Goal: Obtain resource: Download file/media

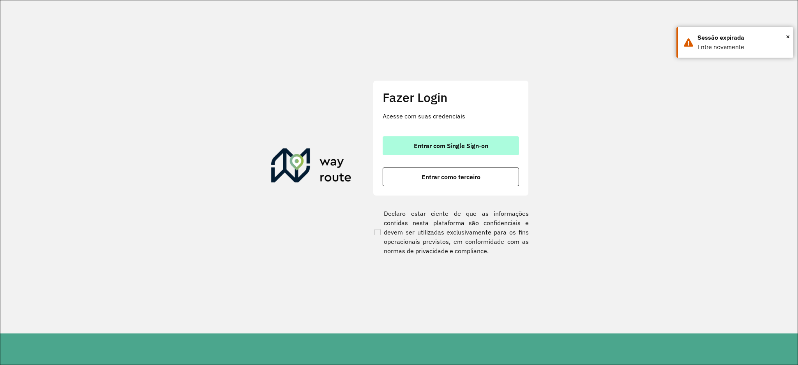
click at [444, 143] on span "Entrar com Single Sign-on" at bounding box center [451, 146] width 74 height 6
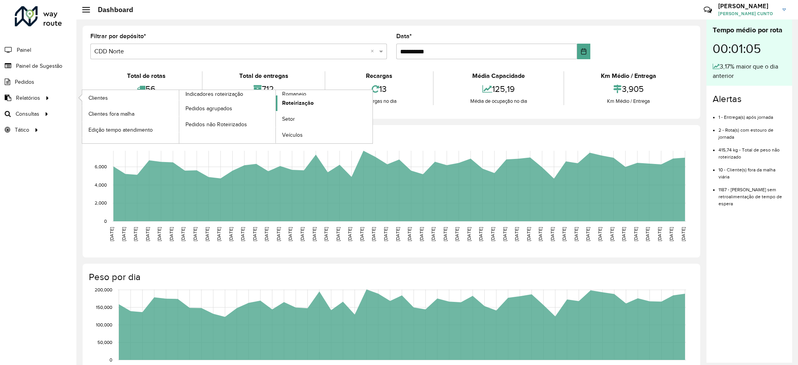
click at [305, 104] on span "Roteirização" at bounding box center [298, 103] width 32 height 8
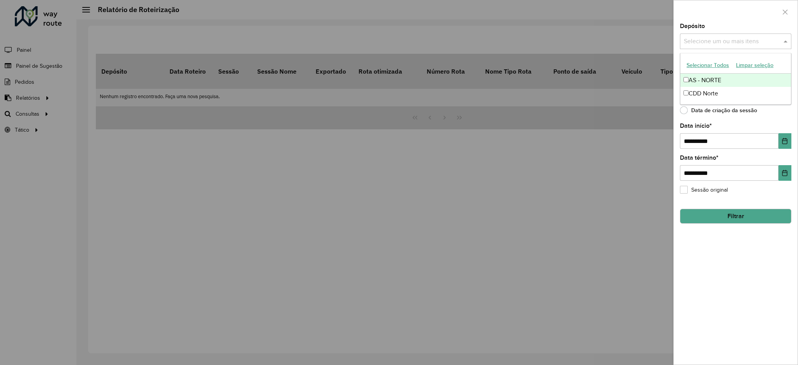
click at [721, 34] on div "Selecione um ou mais itens" at bounding box center [735, 42] width 111 height 16
click at [701, 102] on ng-dropdown-panel "Selecionar Todos Limpar seleção AS - NORTE CDD Norte" at bounding box center [735, 79] width 111 height 52
click at [703, 97] on div "CDD Norte" at bounding box center [735, 93] width 111 height 13
click at [713, 304] on div "**********" at bounding box center [736, 193] width 124 height 341
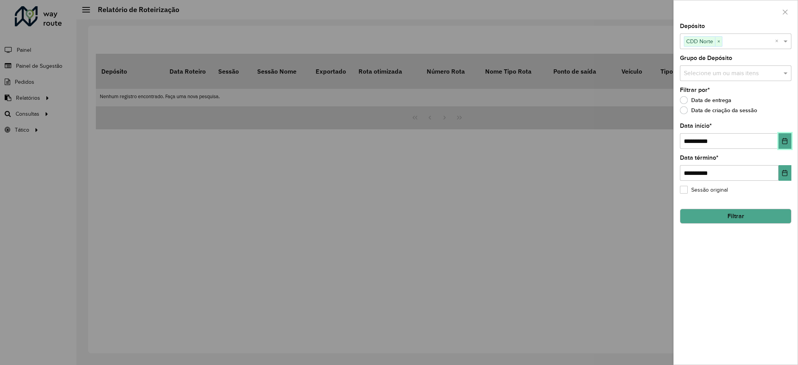
click at [782, 142] on icon "Choose Date" at bounding box center [785, 141] width 6 height 6
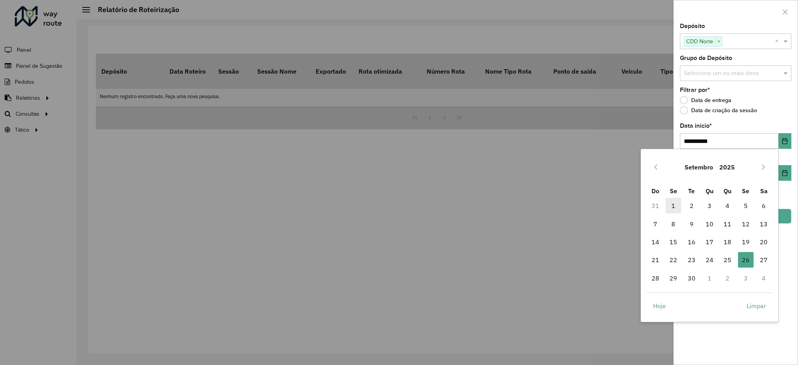
click at [676, 203] on span "1" at bounding box center [674, 206] width 16 height 16
type input "**********"
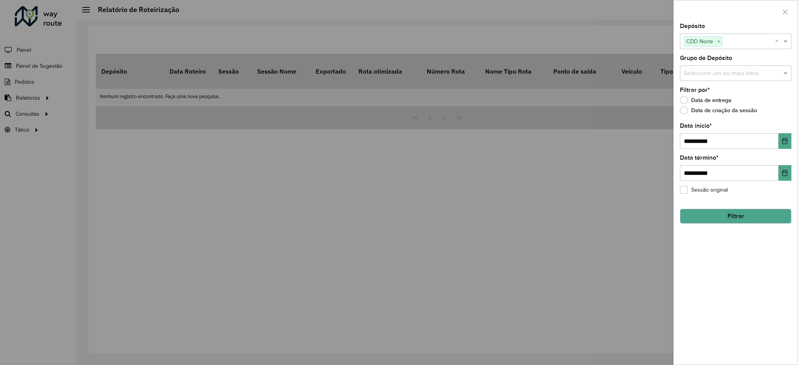
click at [744, 216] on button "Filtrar" at bounding box center [735, 216] width 111 height 15
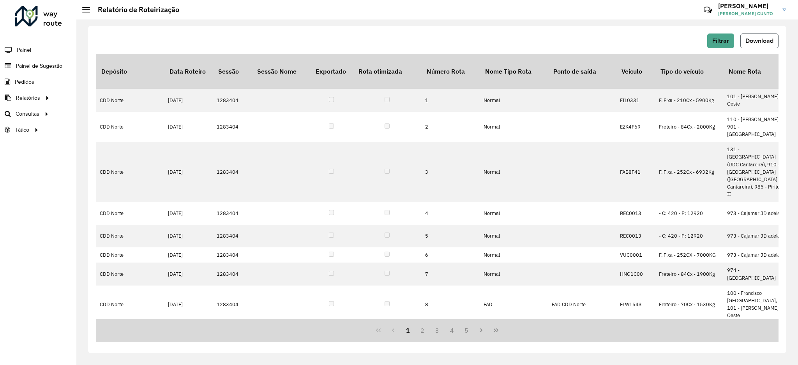
click at [760, 35] on button "Download" at bounding box center [760, 41] width 38 height 15
click at [712, 37] on button "Filtrar" at bounding box center [720, 41] width 27 height 15
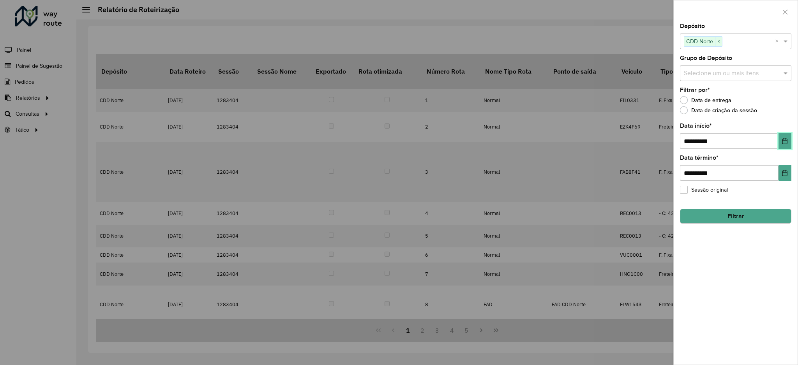
click at [783, 146] on button "Choose Date" at bounding box center [785, 141] width 13 height 16
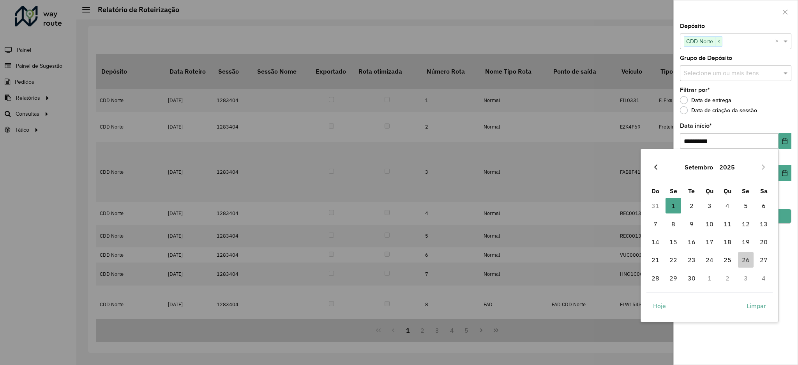
drag, startPoint x: 649, startPoint y: 166, endPoint x: 653, endPoint y: 166, distance: 4.7
click at [653, 166] on div "Setembro 2025" at bounding box center [710, 167] width 127 height 25
click at [653, 166] on icon "Previous Month" at bounding box center [656, 167] width 6 height 6
click at [690, 200] on span "1" at bounding box center [692, 206] width 16 height 16
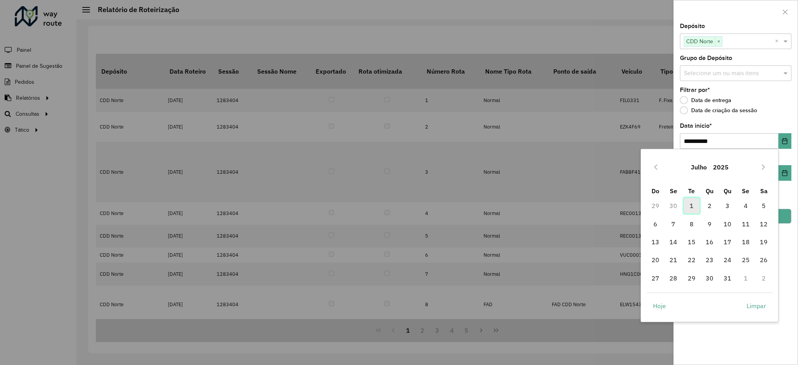
type input "**********"
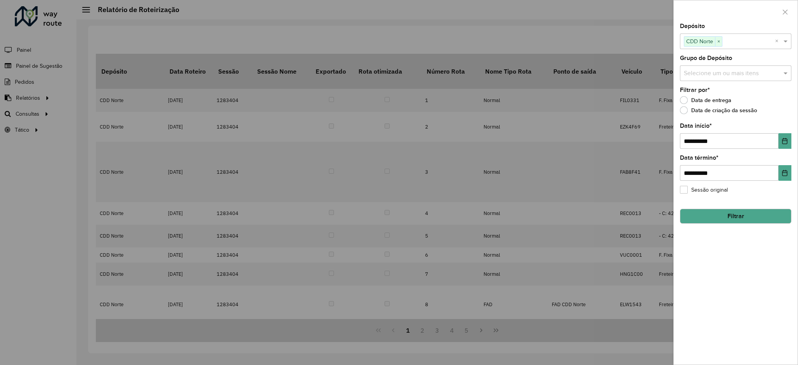
click at [774, 209] on button "Filtrar" at bounding box center [735, 216] width 111 height 15
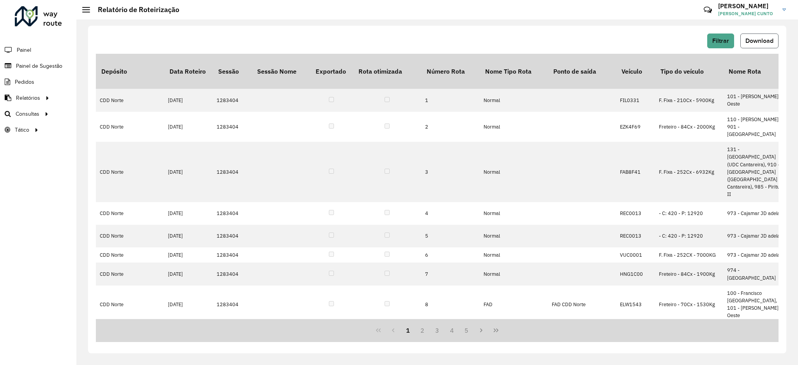
click at [748, 38] on span "Download" at bounding box center [760, 40] width 28 height 7
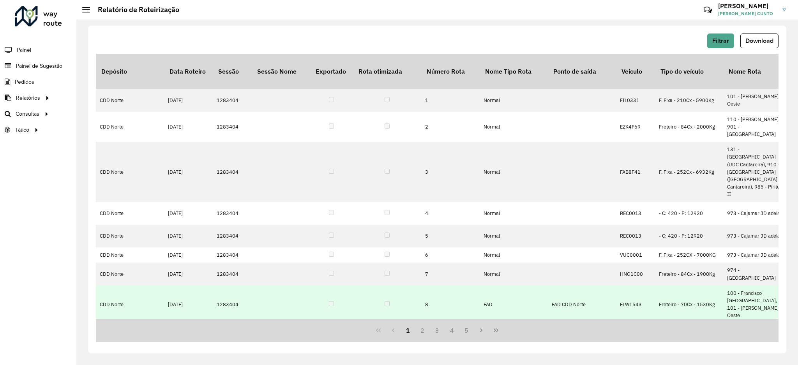
click at [533, 286] on td "FAD" at bounding box center [514, 305] width 68 height 38
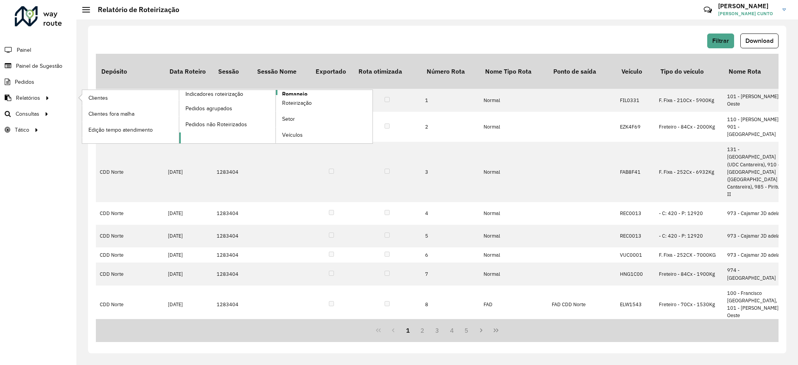
click at [308, 93] on link "Romaneio" at bounding box center [276, 116] width 194 height 53
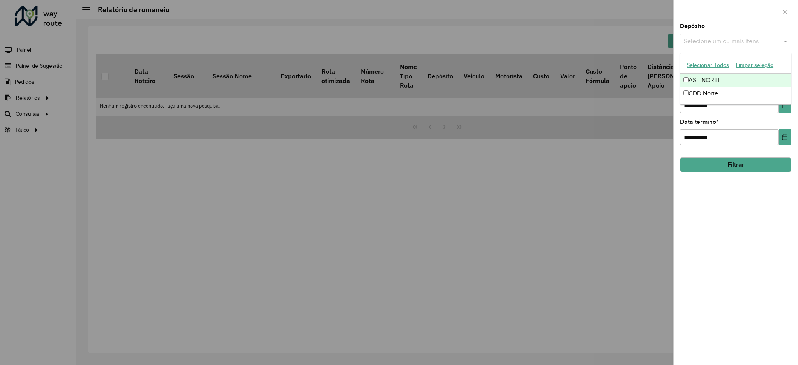
click at [754, 34] on div "Selecione um ou mais itens" at bounding box center [735, 42] width 111 height 16
click at [736, 90] on div "CDD Norte" at bounding box center [735, 93] width 111 height 13
click at [781, 114] on div "**********" at bounding box center [736, 193] width 124 height 341
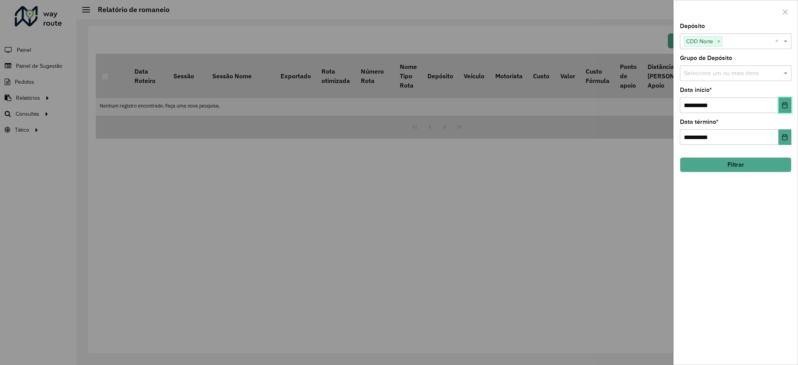
click at [782, 111] on button "Choose Date" at bounding box center [785, 105] width 13 height 16
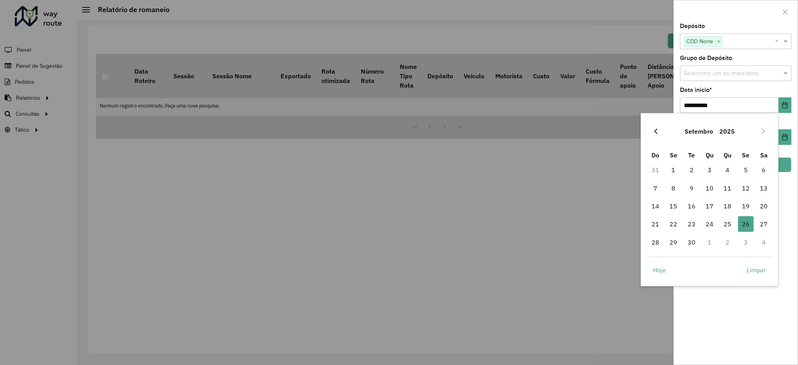
click at [653, 131] on icon "Previous Month" at bounding box center [656, 131] width 6 height 6
click at [766, 132] on icon "Next Month" at bounding box center [763, 131] width 6 height 6
click at [693, 168] on span "1" at bounding box center [692, 170] width 16 height 16
type input "**********"
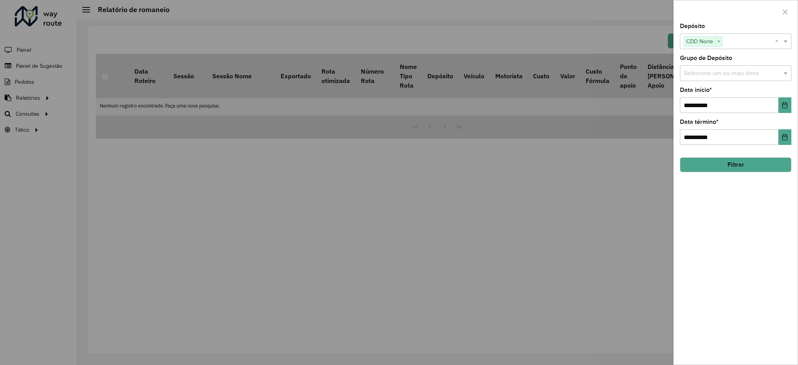
click at [777, 177] on div "**********" at bounding box center [736, 193] width 124 height 341
click at [768, 168] on button "Filtrar" at bounding box center [735, 164] width 111 height 15
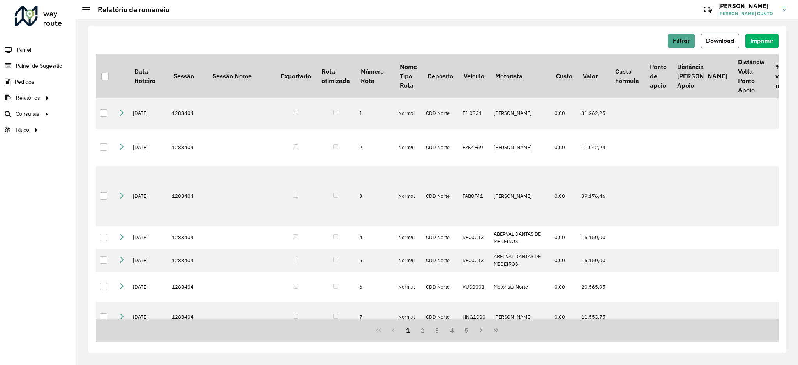
click at [726, 47] on button "Download" at bounding box center [720, 41] width 38 height 15
click at [776, 30] on div "Filtrar Download Imprimir Data Roteiro Sessão Sessão Nome Exportado Rota otimiz…" at bounding box center [437, 190] width 698 height 328
click at [713, 42] on span "Download" at bounding box center [720, 40] width 28 height 7
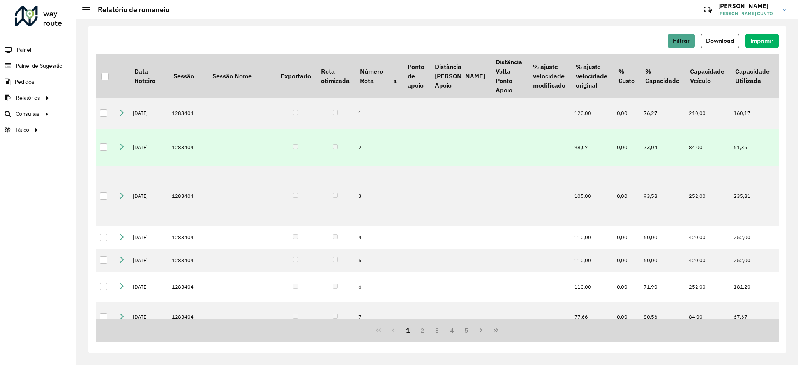
scroll to position [0, 262]
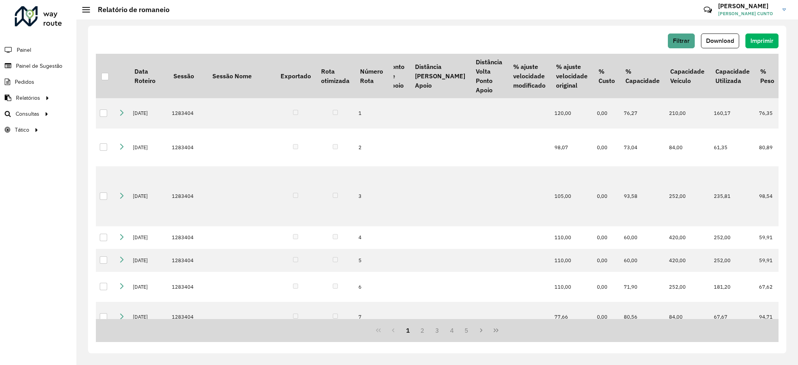
click at [675, 32] on div "Filtrar Download Imprimir Data Roteiro Sessão Sessão Nome Exportado Rota otimiz…" at bounding box center [437, 190] width 698 height 328
click at [675, 35] on button "Filtrar" at bounding box center [681, 41] width 27 height 15
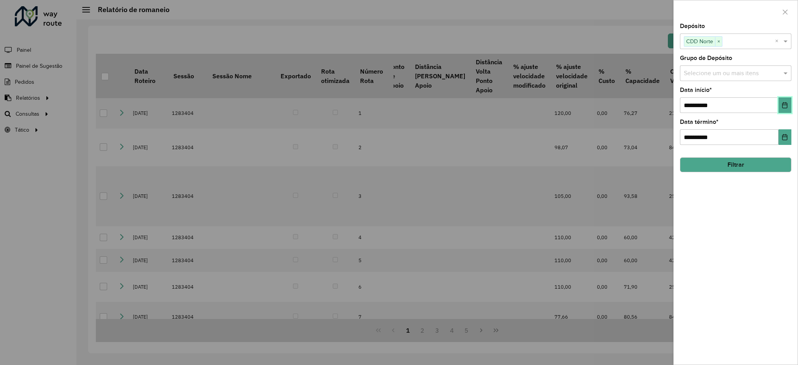
click at [784, 108] on icon "Choose Date" at bounding box center [785, 105] width 5 height 6
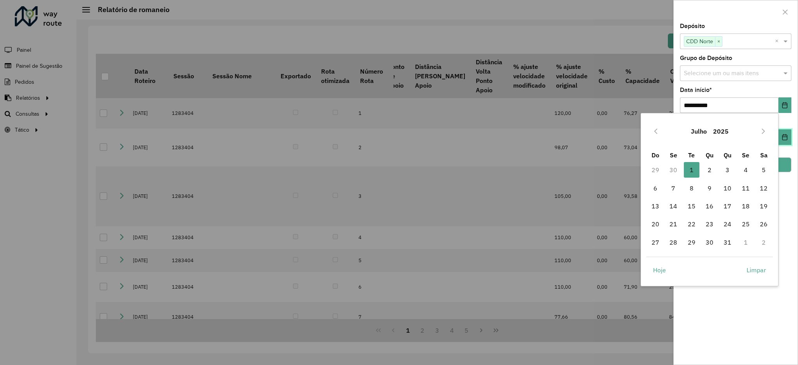
click at [790, 140] on button "Choose Date" at bounding box center [785, 137] width 13 height 16
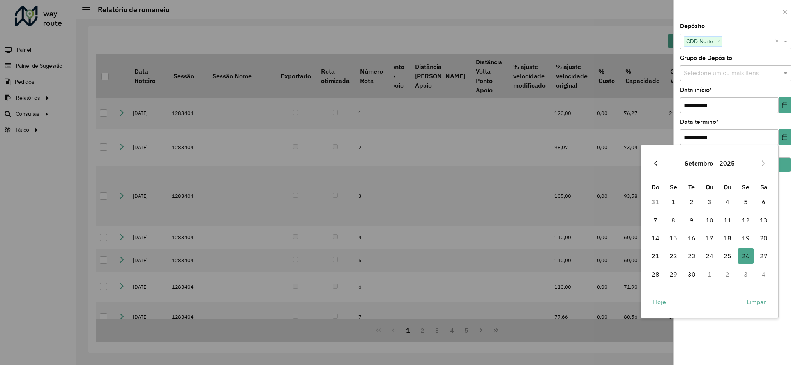
click at [656, 162] on icon "Previous Month" at bounding box center [655, 163] width 3 height 5
click at [731, 270] on span "31" at bounding box center [728, 275] width 16 height 16
type input "**********"
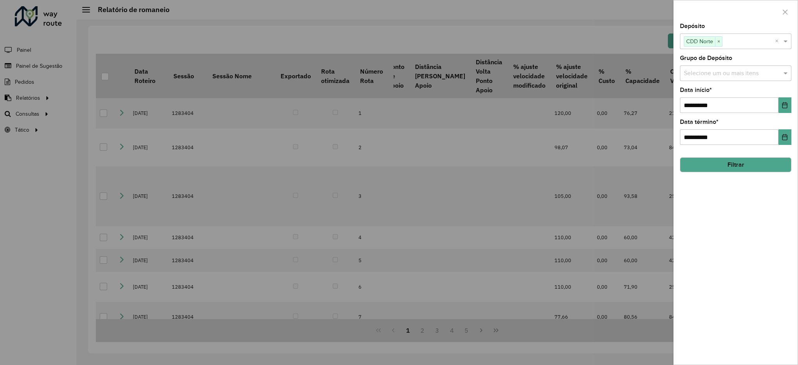
click at [762, 154] on hb-field-button "Filtrar" at bounding box center [735, 161] width 111 height 21
drag, startPoint x: 762, startPoint y: 156, endPoint x: 758, endPoint y: 159, distance: 4.7
click at [758, 159] on hb-field-button "Filtrar" at bounding box center [735, 161] width 111 height 21
click at [758, 159] on button "Filtrar" at bounding box center [735, 164] width 111 height 15
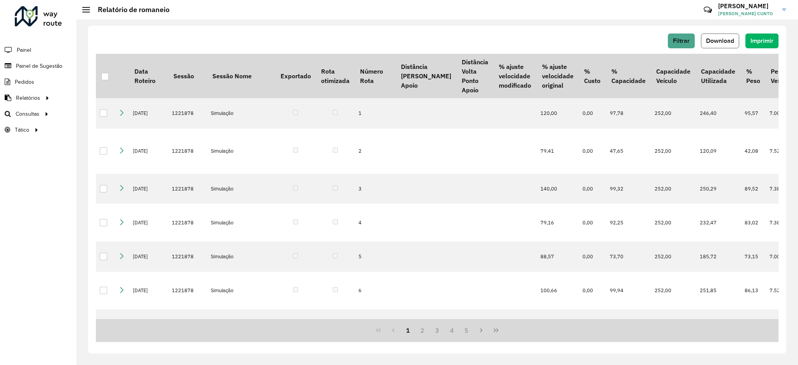
click at [727, 36] on button "Download" at bounding box center [720, 41] width 38 height 15
click at [725, 44] on span "Download" at bounding box center [720, 40] width 28 height 7
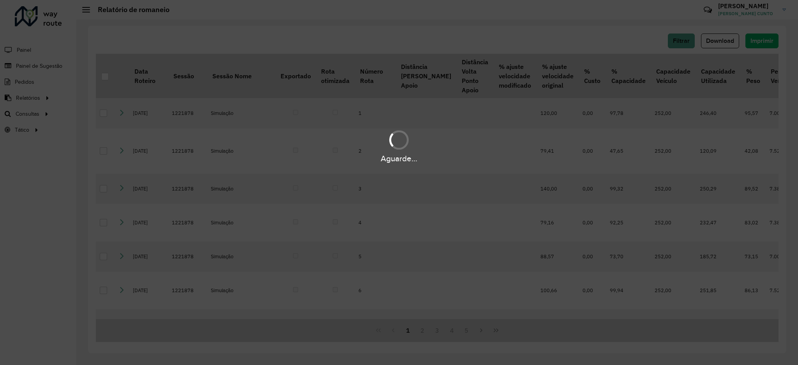
click at [793, 28] on div "Aguarde..." at bounding box center [399, 182] width 798 height 365
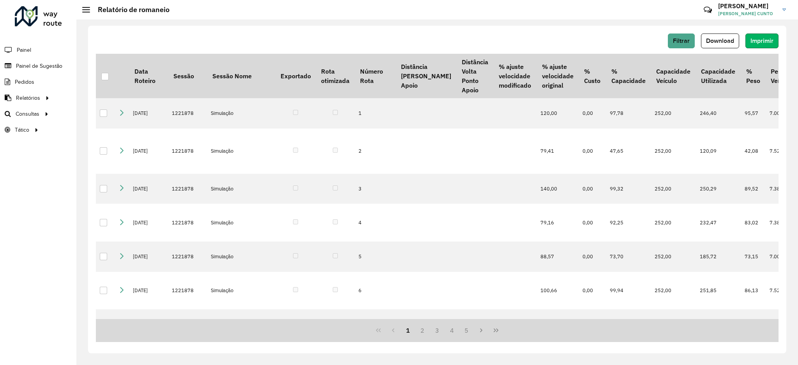
click at [757, 37] on span "Imprimir" at bounding box center [762, 40] width 23 height 7
click at [100, 78] on th at bounding box center [105, 76] width 19 height 44
click at [102, 78] on div at bounding box center [104, 76] width 7 height 7
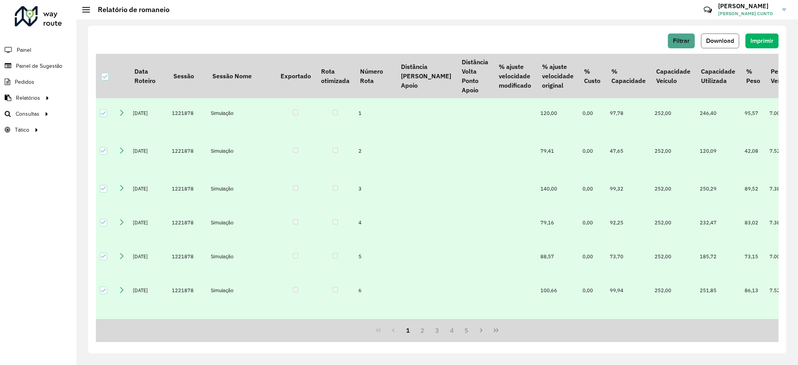
click at [726, 40] on span "Download" at bounding box center [720, 40] width 28 height 7
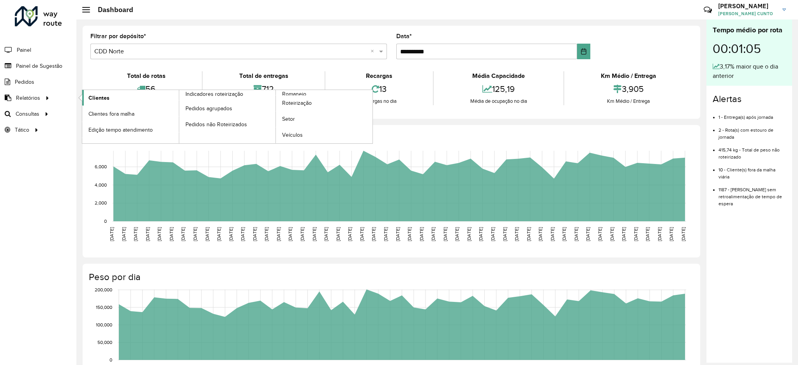
click at [95, 102] on link "Clientes" at bounding box center [130, 98] width 97 height 16
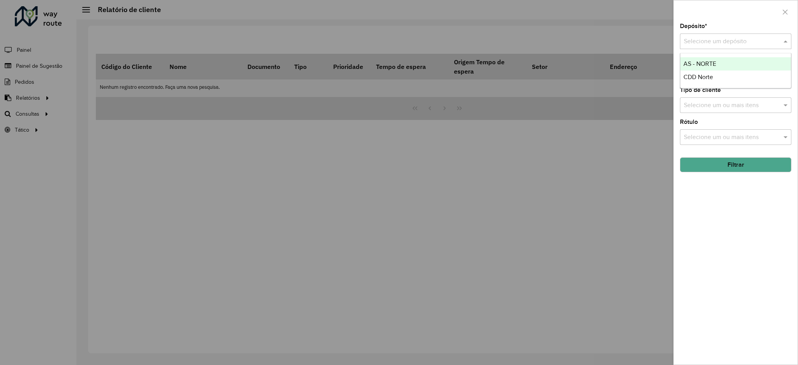
click at [744, 41] on input "text" at bounding box center [728, 41] width 88 height 9
click at [734, 77] on div "CDD Norte" at bounding box center [735, 77] width 111 height 13
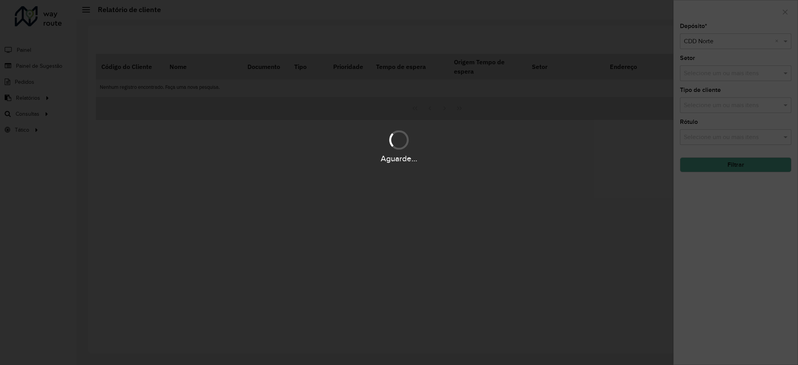
click at [734, 77] on div "Aguarde..." at bounding box center [399, 182] width 798 height 365
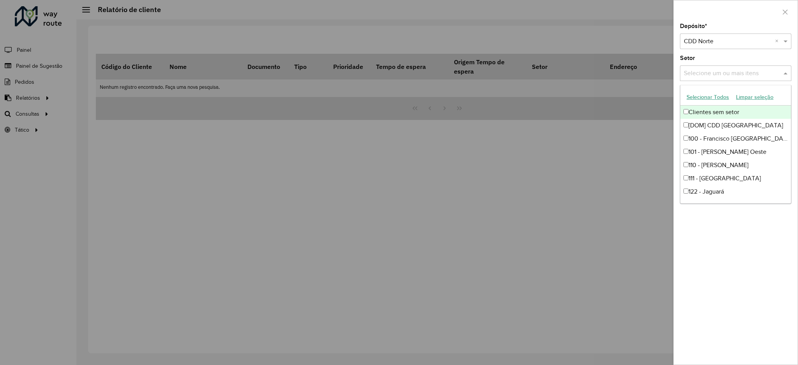
click at [734, 77] on input "text" at bounding box center [732, 73] width 100 height 9
click at [746, 50] on div "Depósito * Selecione um depósito × CDD Norte × Setor Selecione um ou mais itens…" at bounding box center [736, 193] width 124 height 341
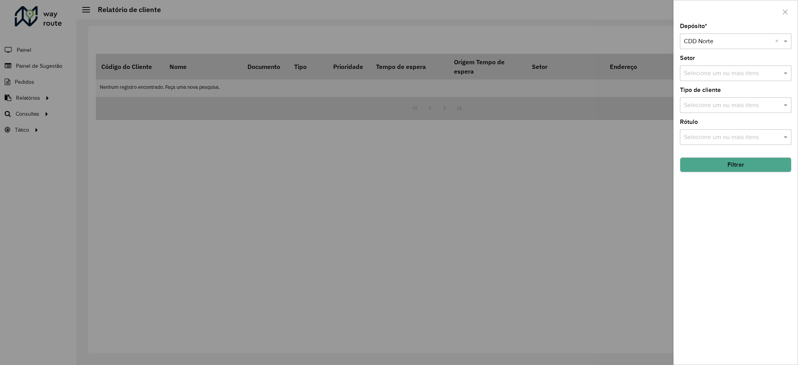
click at [748, 168] on button "Filtrar" at bounding box center [735, 164] width 111 height 15
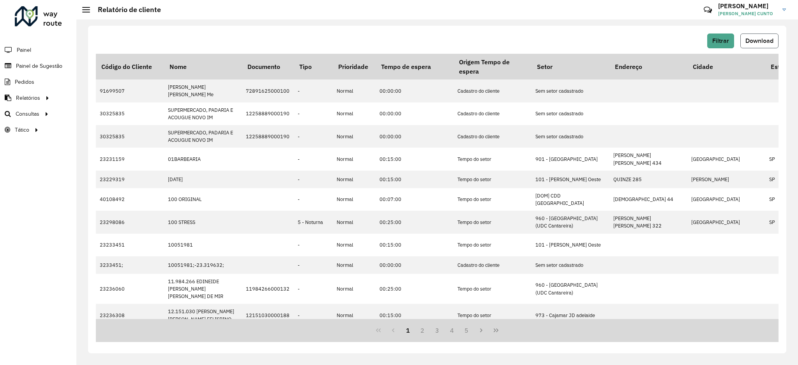
click at [768, 45] on button "Download" at bounding box center [760, 41] width 38 height 15
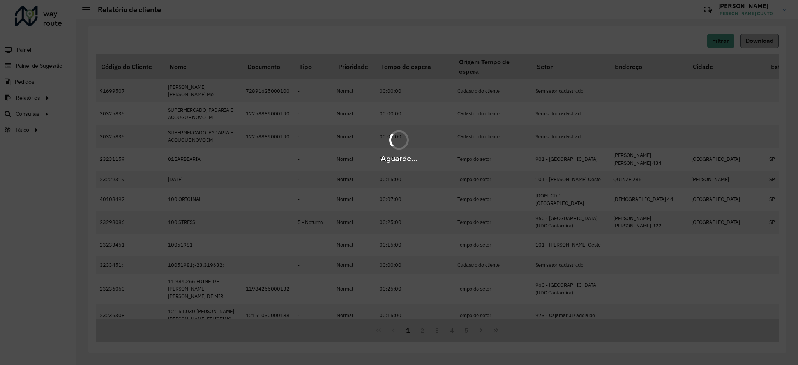
click at [768, 45] on div "Aguarde..." at bounding box center [399, 182] width 798 height 365
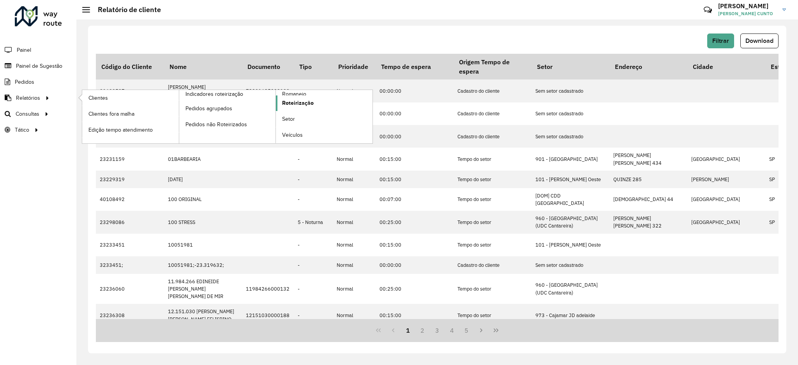
click at [316, 103] on link "Roteirização" at bounding box center [324, 103] width 97 height 16
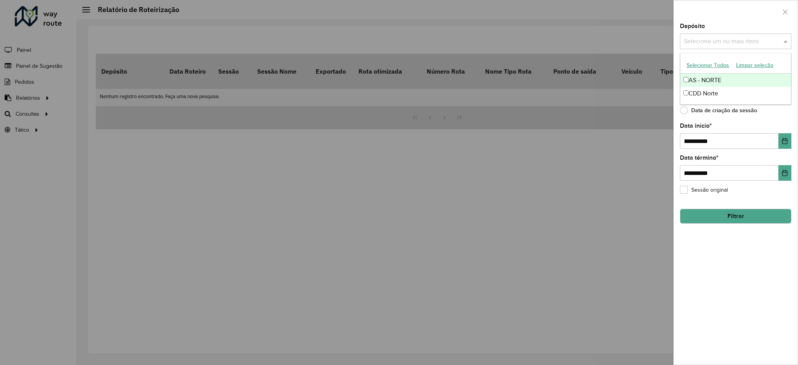
click at [735, 40] on input "text" at bounding box center [732, 41] width 100 height 9
click at [726, 95] on div "CDD Norte" at bounding box center [735, 93] width 111 height 13
click at [756, 27] on div "Depósito Selecione um ou mais itens CDD Norte × ×" at bounding box center [735, 36] width 111 height 26
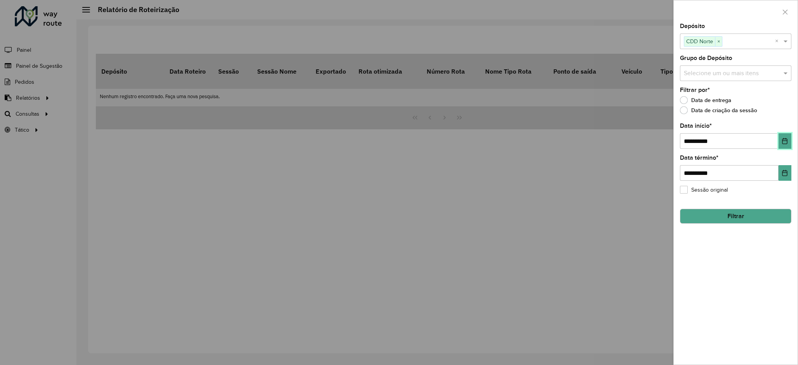
click at [786, 146] on button "Choose Date" at bounding box center [785, 141] width 13 height 16
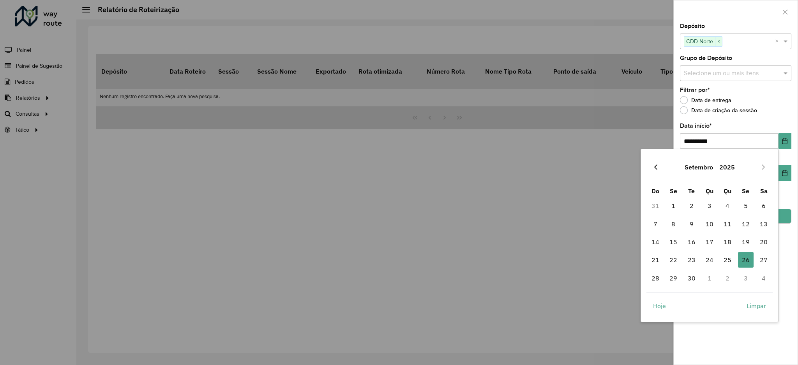
click at [660, 165] on button "Previous Month" at bounding box center [656, 167] width 12 height 12
click at [660, 205] on span "1" at bounding box center [656, 206] width 16 height 16
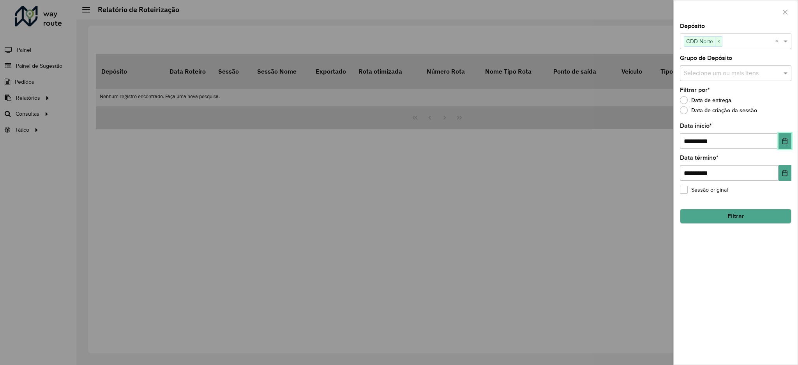
click at [786, 134] on button "Choose Date" at bounding box center [785, 141] width 13 height 16
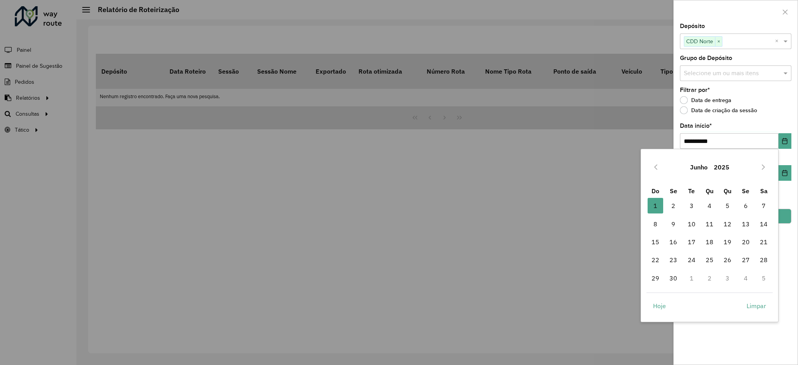
click at [770, 162] on div "Junho 2025" at bounding box center [710, 167] width 127 height 25
click at [769, 162] on button "Next Month" at bounding box center [763, 167] width 12 height 12
click at [690, 201] on span "1" at bounding box center [692, 206] width 16 height 16
type input "**********"
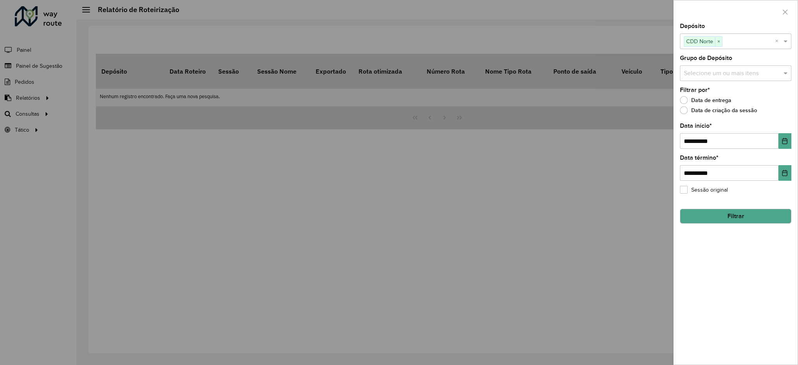
click at [731, 209] on hb-field-button "Filtrar" at bounding box center [735, 213] width 111 height 21
click at [730, 216] on button "Filtrar" at bounding box center [735, 216] width 111 height 15
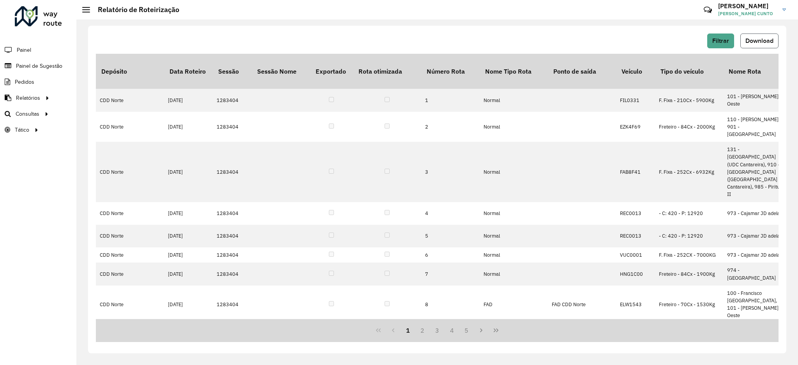
click at [753, 37] on button "Download" at bounding box center [760, 41] width 38 height 15
